Goal: Transaction & Acquisition: Purchase product/service

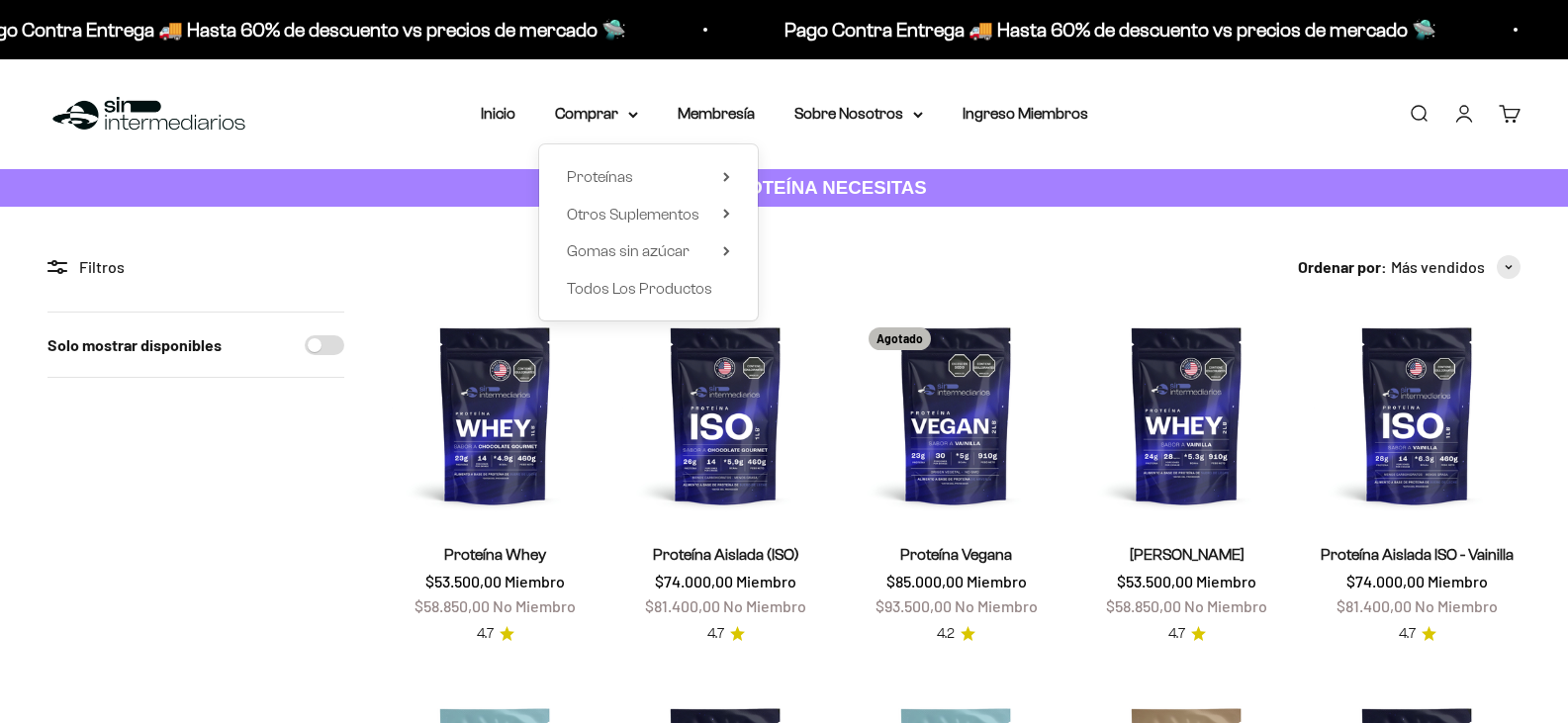
click at [601, 117] on summary "Comprar" at bounding box center [597, 114] width 83 height 26
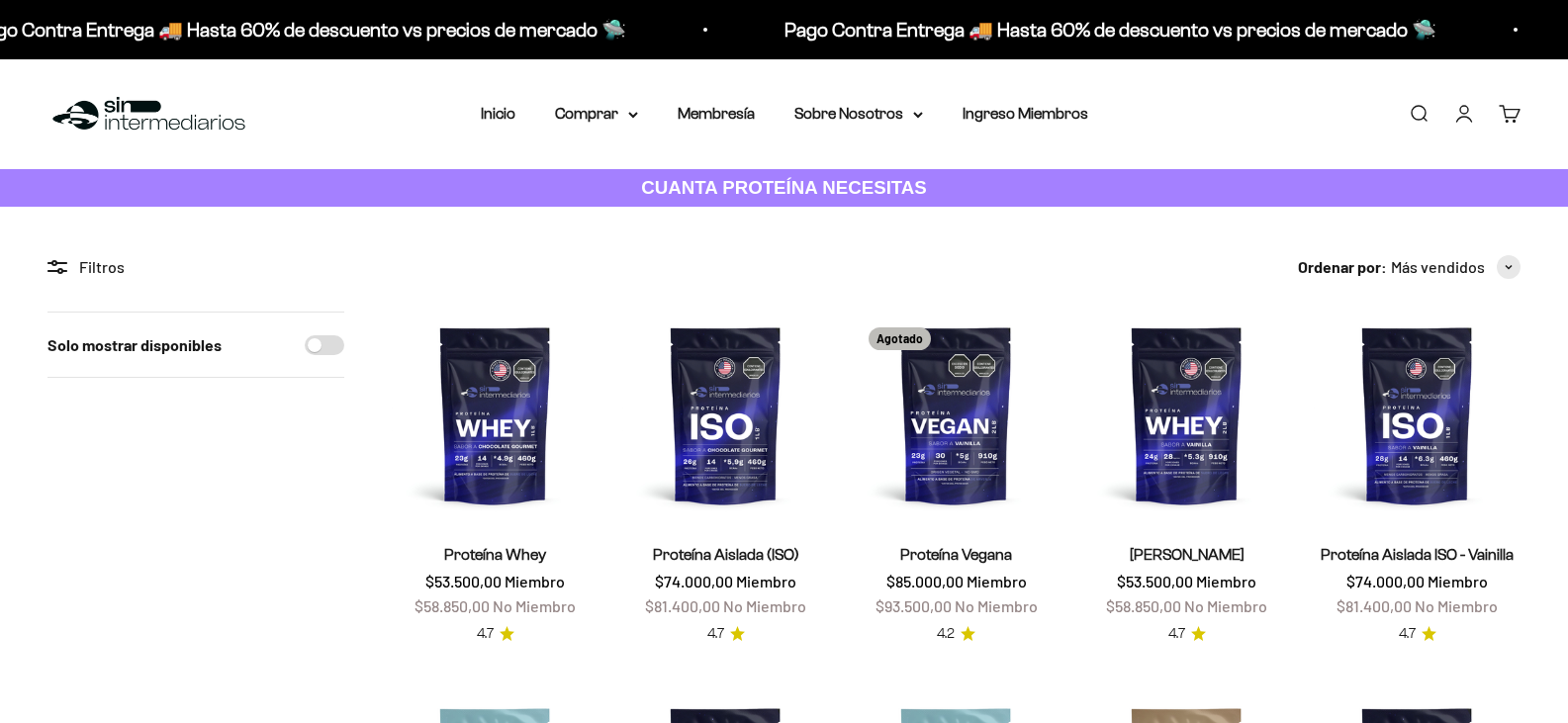
click at [601, 117] on summary "Comprar" at bounding box center [597, 114] width 83 height 26
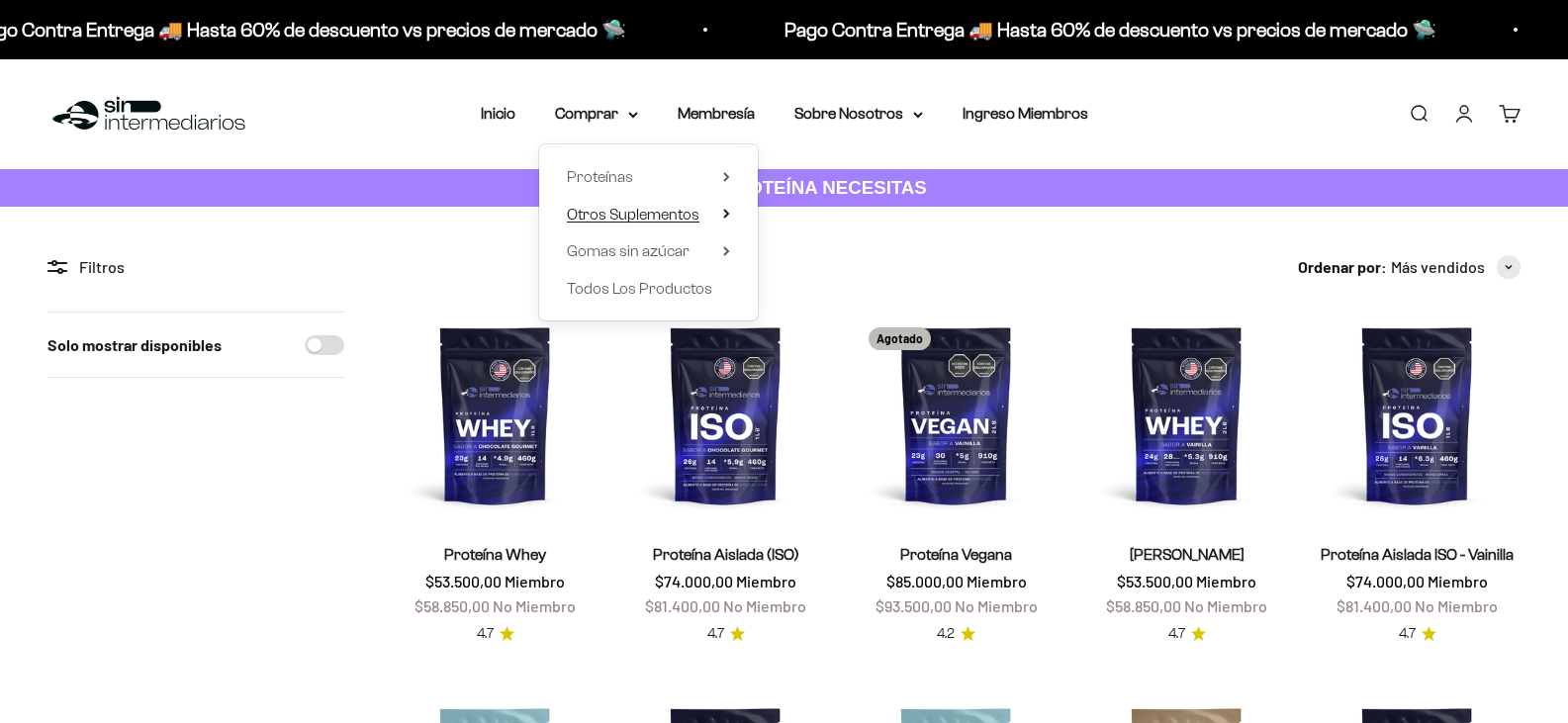
click at [638, 226] on span "Otros Suplementos" at bounding box center [633, 215] width 133 height 26
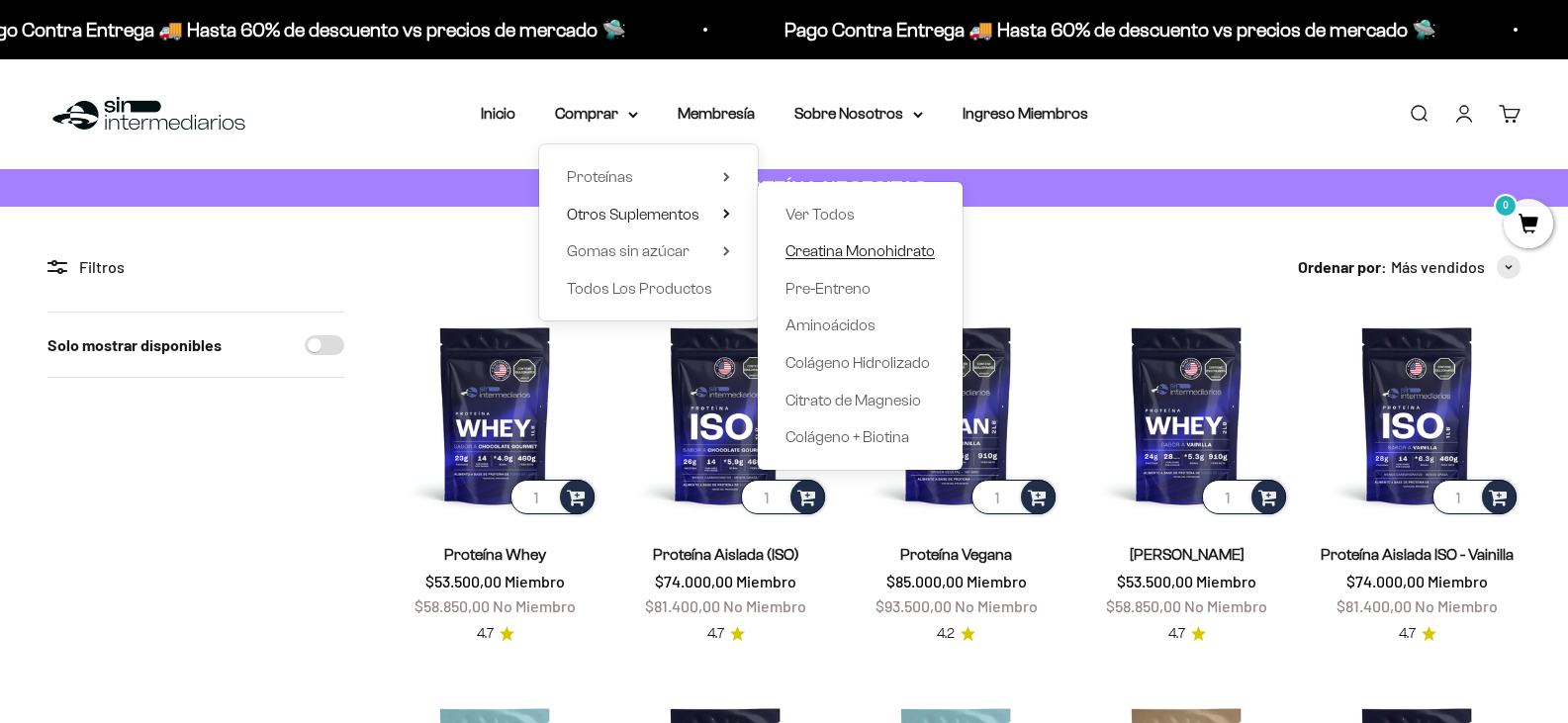
click at [805, 251] on span "Creatina Monohidrato" at bounding box center [860, 250] width 149 height 17
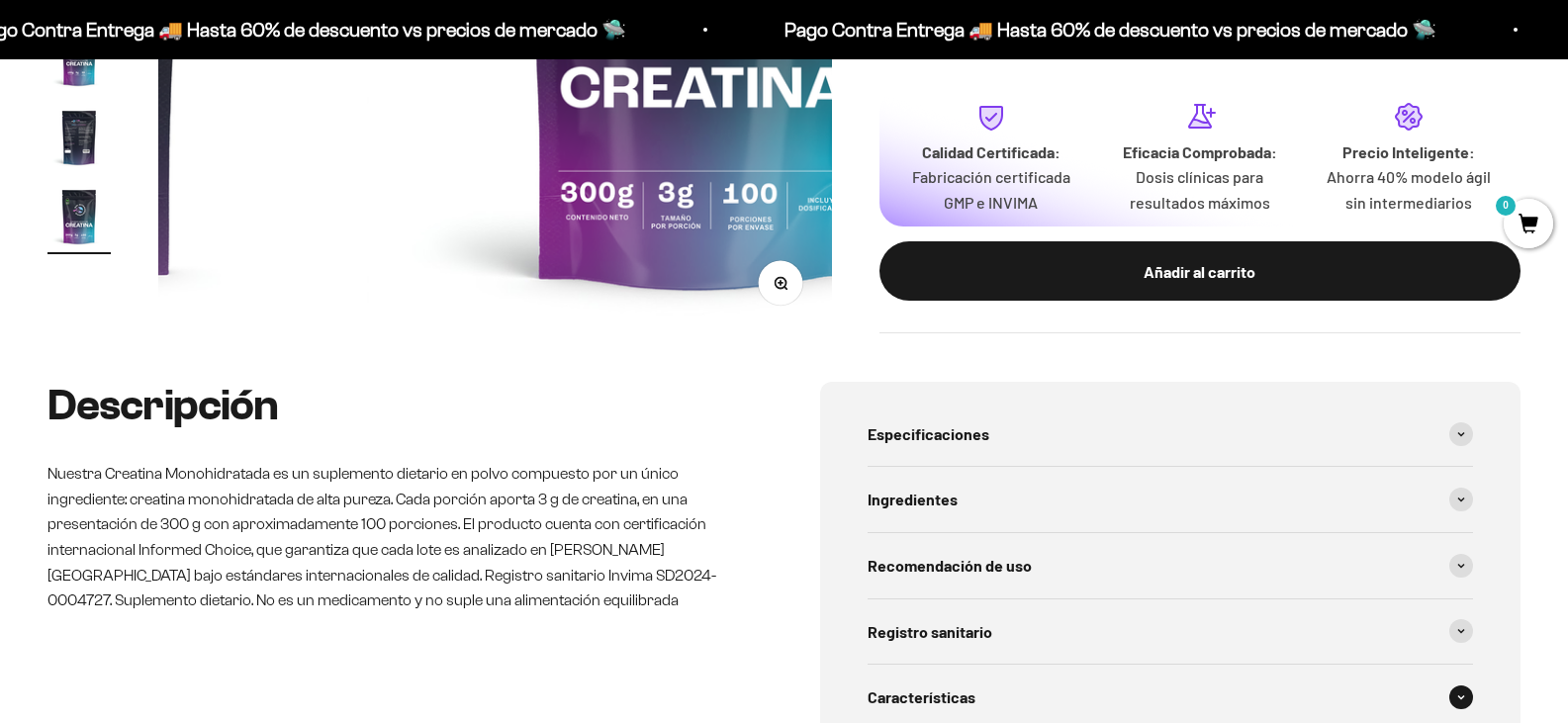
scroll to position [0, 5366]
